Goal: Task Accomplishment & Management: Manage account settings

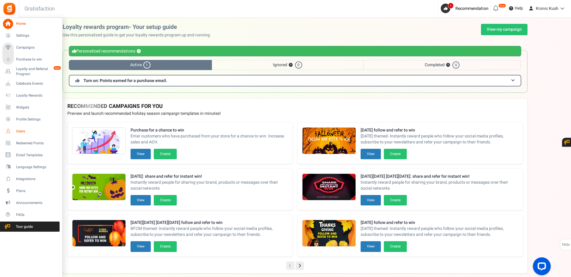
click at [35, 132] on span "Users" at bounding box center [37, 131] width 42 height 5
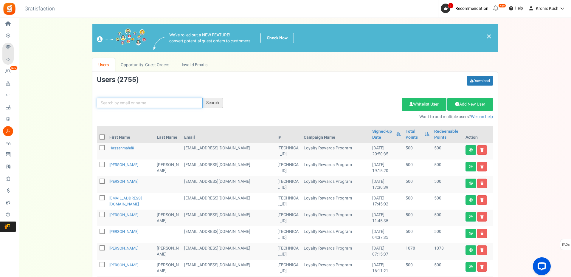
click at [154, 104] on input "text" at bounding box center [150, 103] width 106 height 10
type input "jaianna"
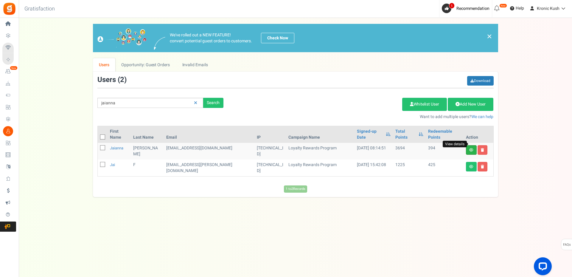
click at [472, 148] on icon at bounding box center [472, 150] width 4 height 4
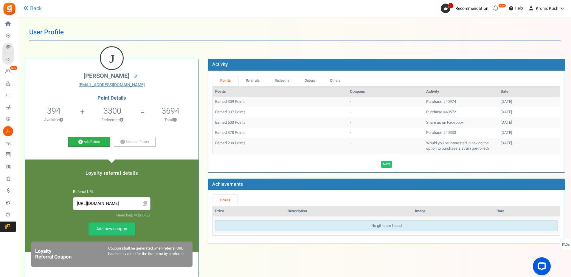
click at [92, 142] on link "Add Points" at bounding box center [89, 142] width 42 height 10
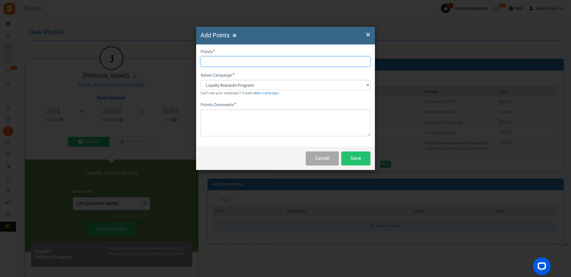
click at [228, 59] on input "text" at bounding box center [286, 61] width 170 height 10
type input "4000"
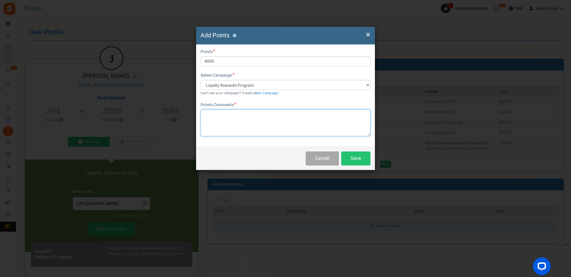
click at [269, 125] on textarea at bounding box center [286, 122] width 170 height 27
type textarea "refund+bonus"
click at [355, 157] on button "Save" at bounding box center [355, 158] width 29 height 14
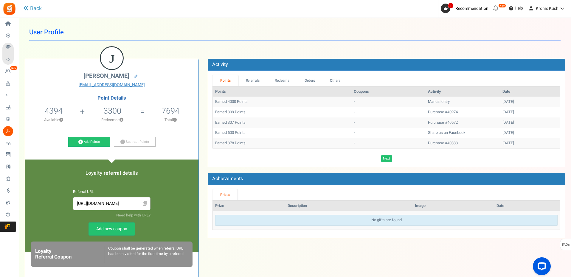
click at [168, 145] on div "Add Points Subtract Points" at bounding box center [112, 143] width 165 height 13
drag, startPoint x: 311, startPoint y: 47, endPoint x: 323, endPoint y: 49, distance: 12.2
click at [311, 47] on div "User Profile Back J [PERSON_NAME] [EMAIL_ADDRESS][DOMAIN_NAME] Point Details 43…" at bounding box center [295, 204] width 541 height 360
